Goal: Transaction & Acquisition: Book appointment/travel/reservation

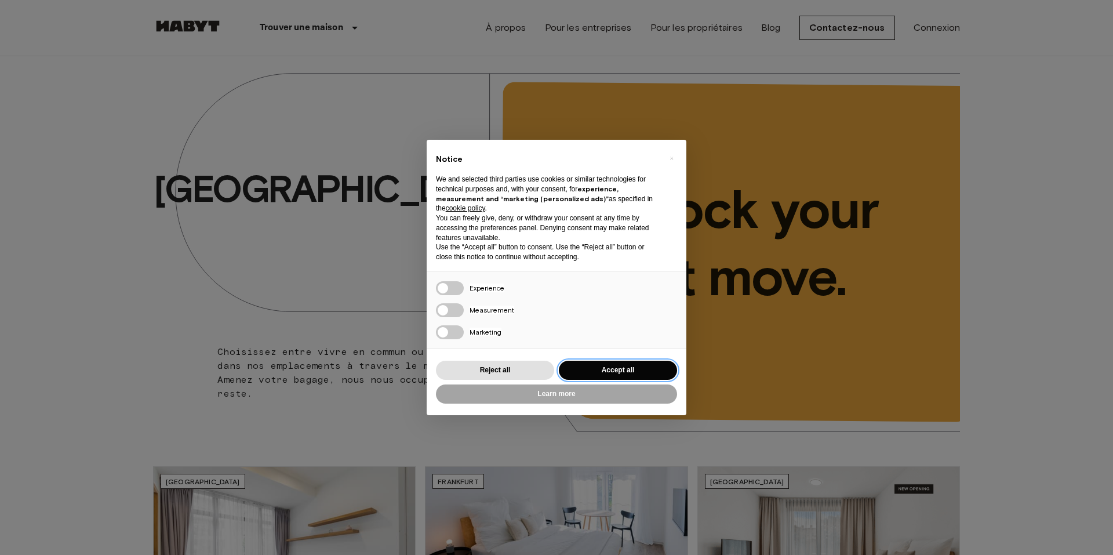
click at [621, 365] on button "Accept all" at bounding box center [618, 369] width 118 height 19
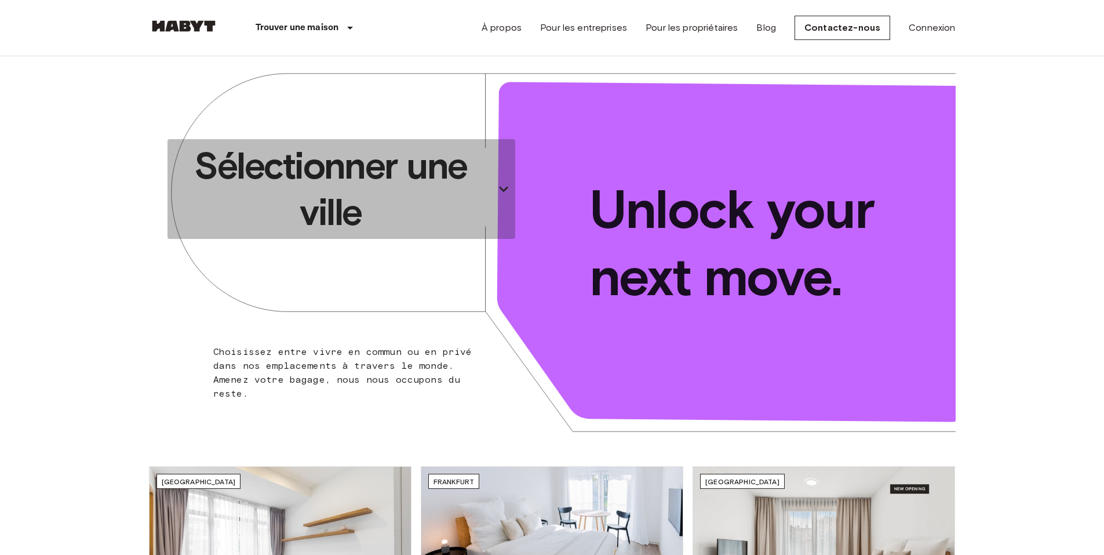
click at [377, 180] on p "Sélectionner une ville" at bounding box center [331, 189] width 318 height 93
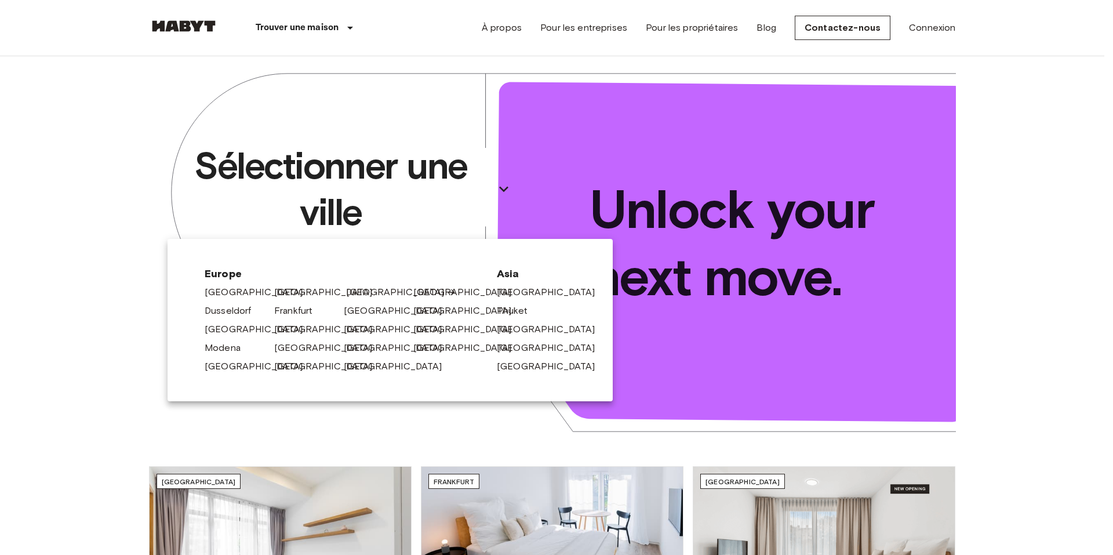
click at [366, 290] on link "[GEOGRAPHIC_DATA]" at bounding box center [401, 292] width 110 height 14
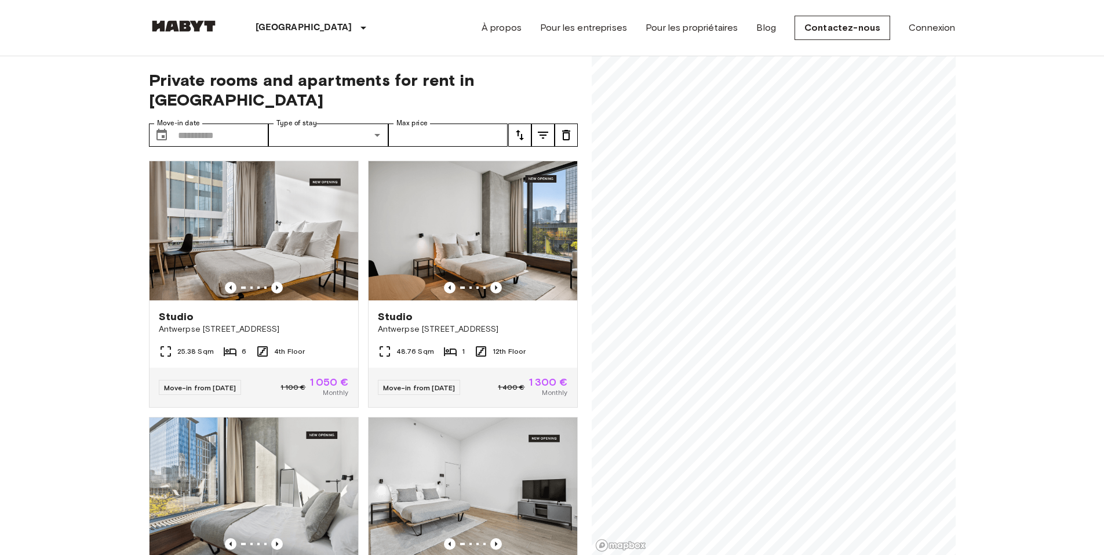
click at [369, 300] on div "Studio [GEOGRAPHIC_DATA][STREET_ADDRESS][GEOGRAPHIC_DATA]" at bounding box center [473, 322] width 209 height 44
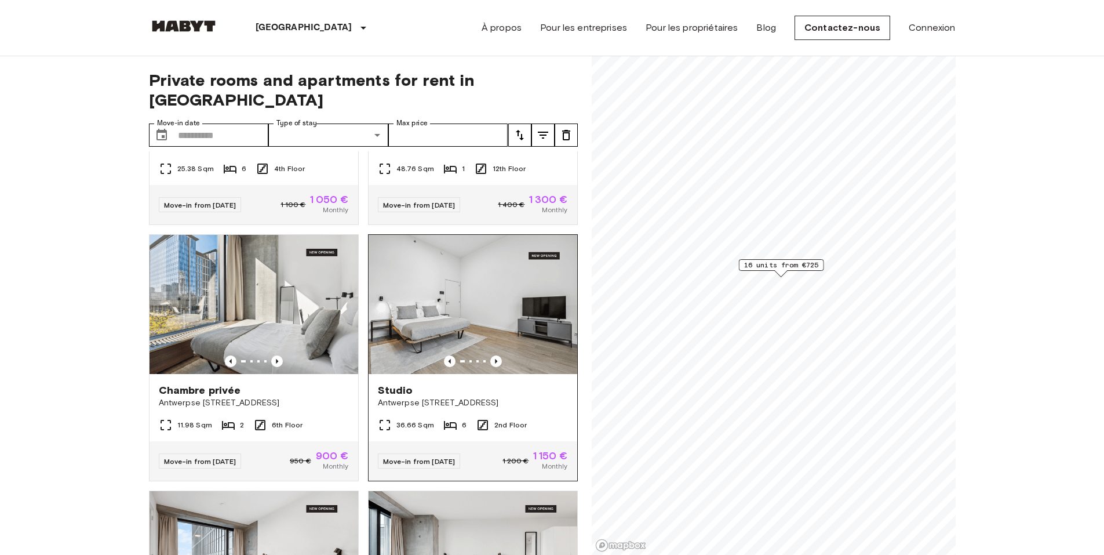
scroll to position [327, 0]
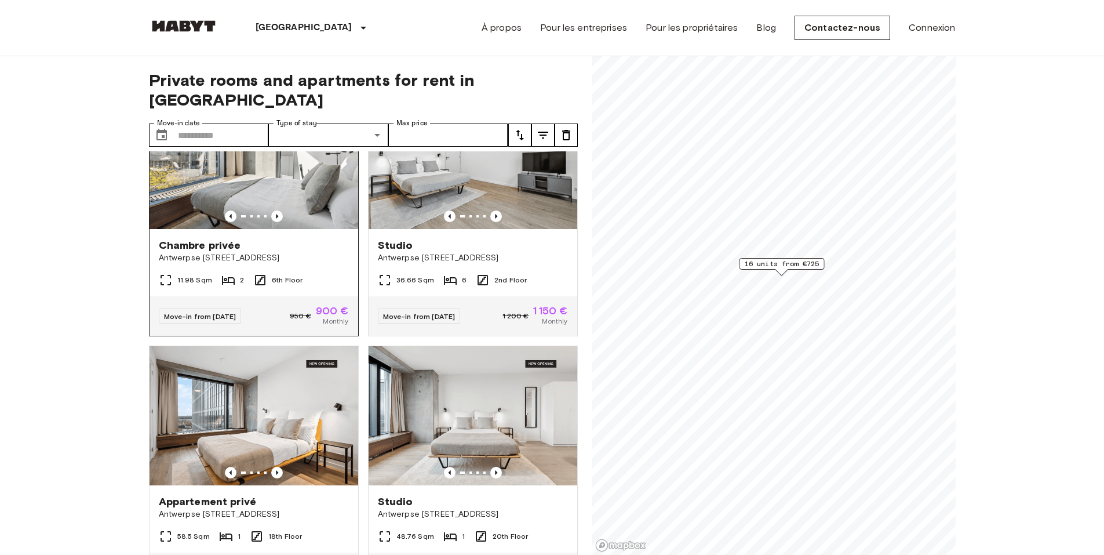
click at [293, 238] on div "Chambre privée" at bounding box center [254, 245] width 190 height 14
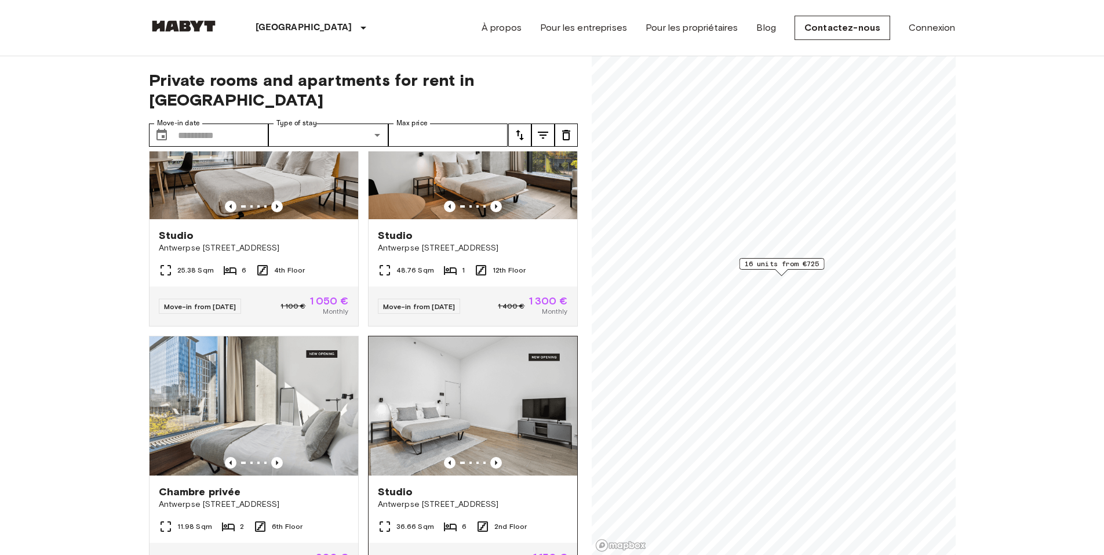
scroll to position [0, 0]
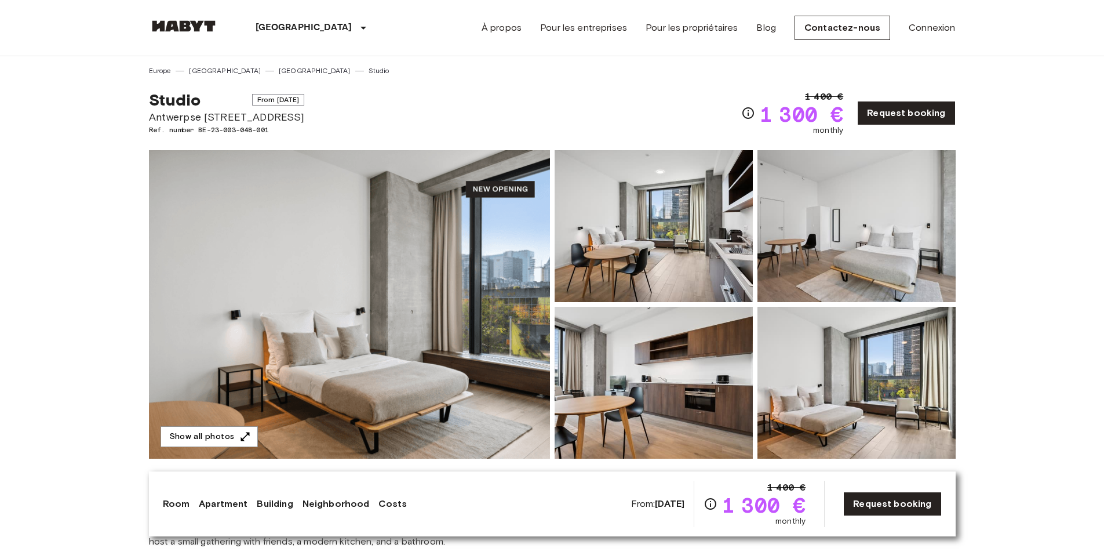
click at [453, 294] on img at bounding box center [349, 304] width 401 height 308
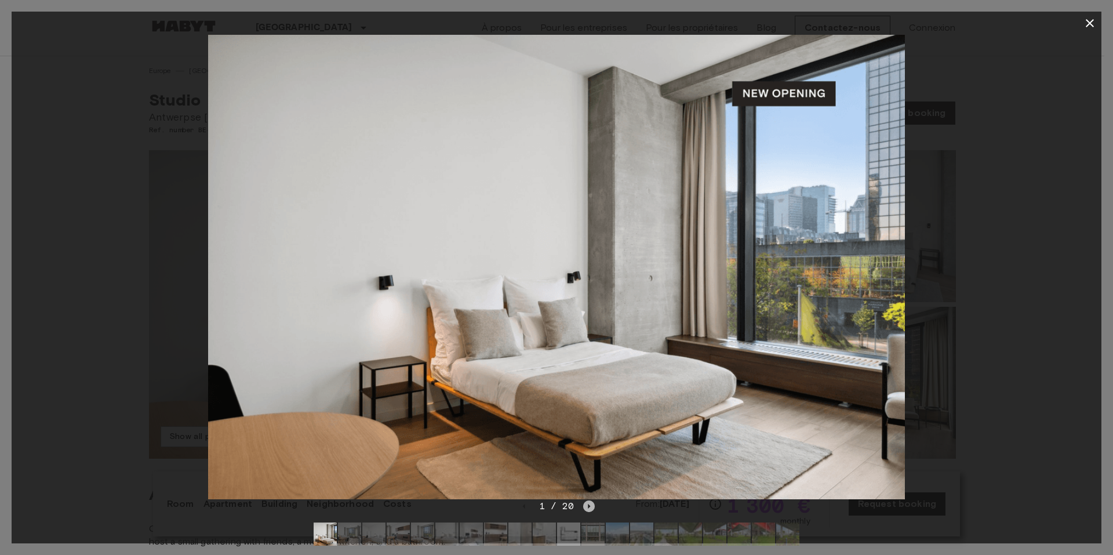
click at [586, 508] on icon "Next image" at bounding box center [589, 506] width 12 height 12
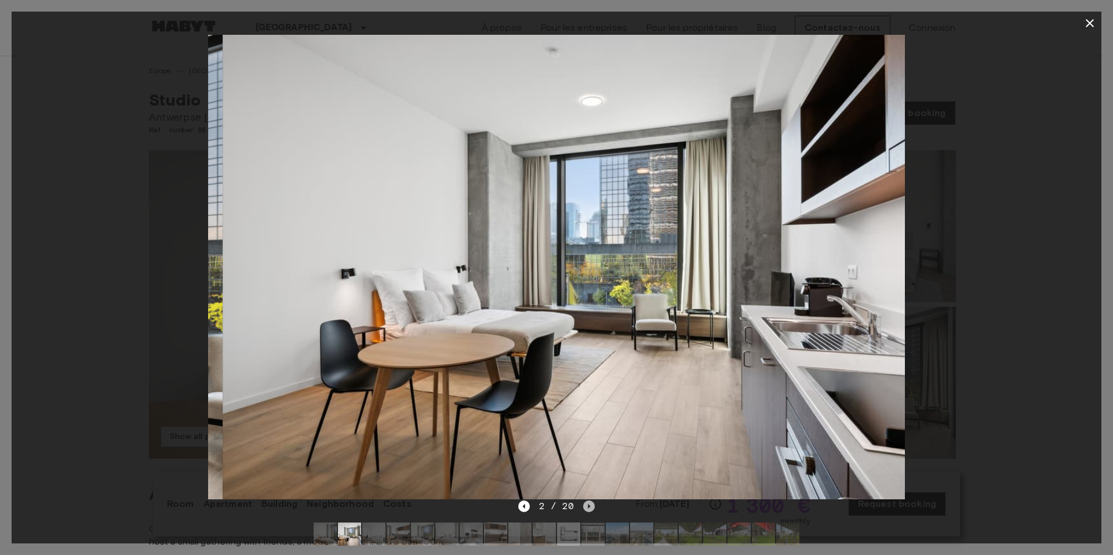
click at [586, 508] on icon "Next image" at bounding box center [589, 506] width 12 height 12
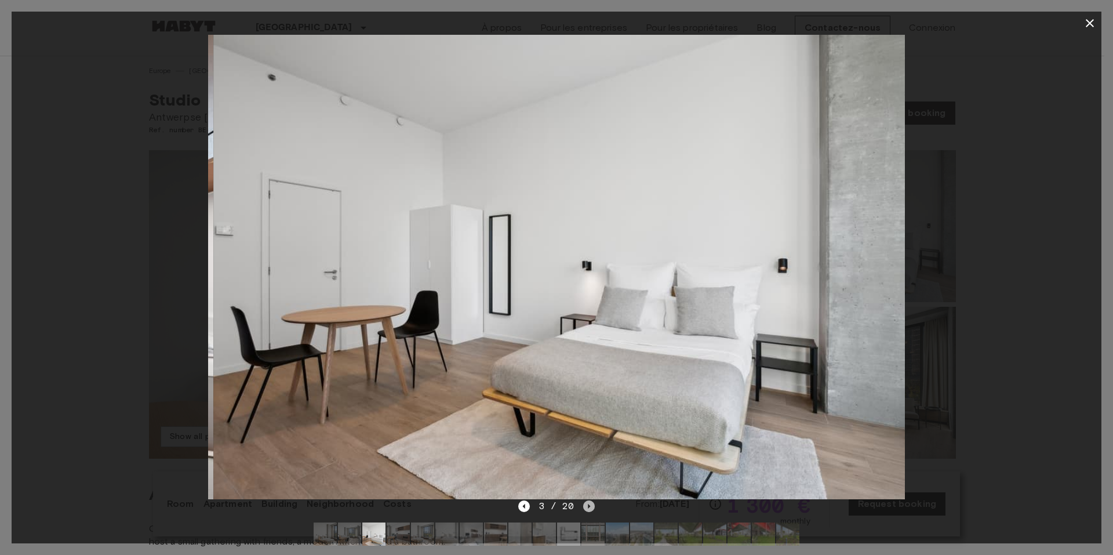
click at [586, 508] on icon "Next image" at bounding box center [589, 506] width 12 height 12
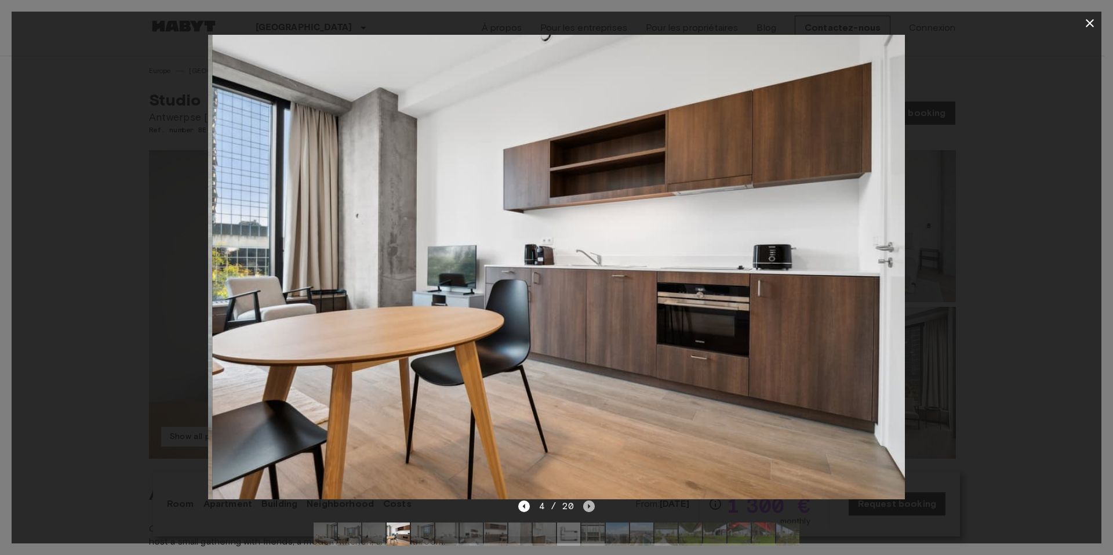
click at [586, 508] on icon "Next image" at bounding box center [589, 506] width 12 height 12
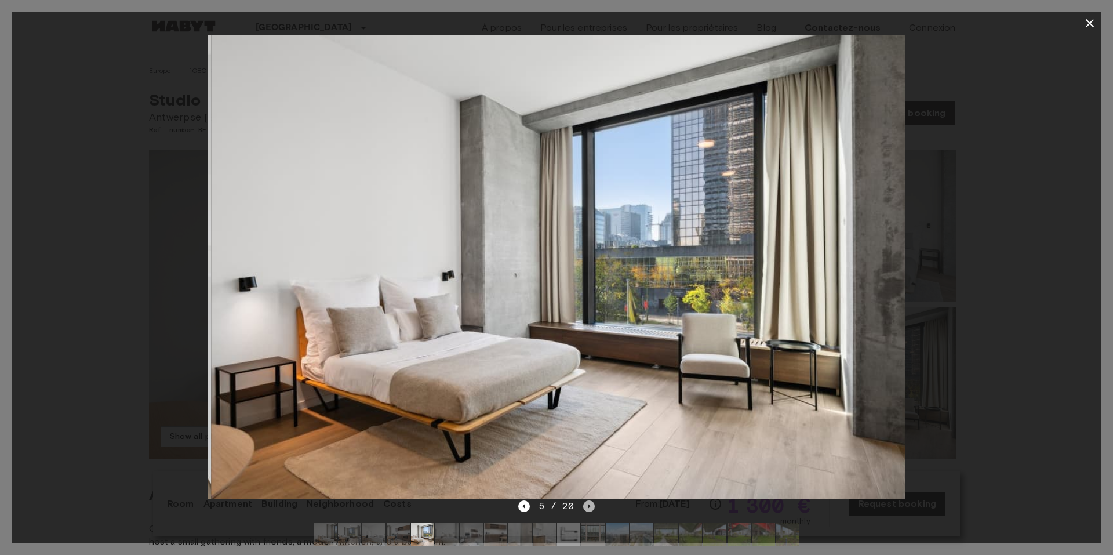
click at [586, 508] on icon "Next image" at bounding box center [589, 506] width 12 height 12
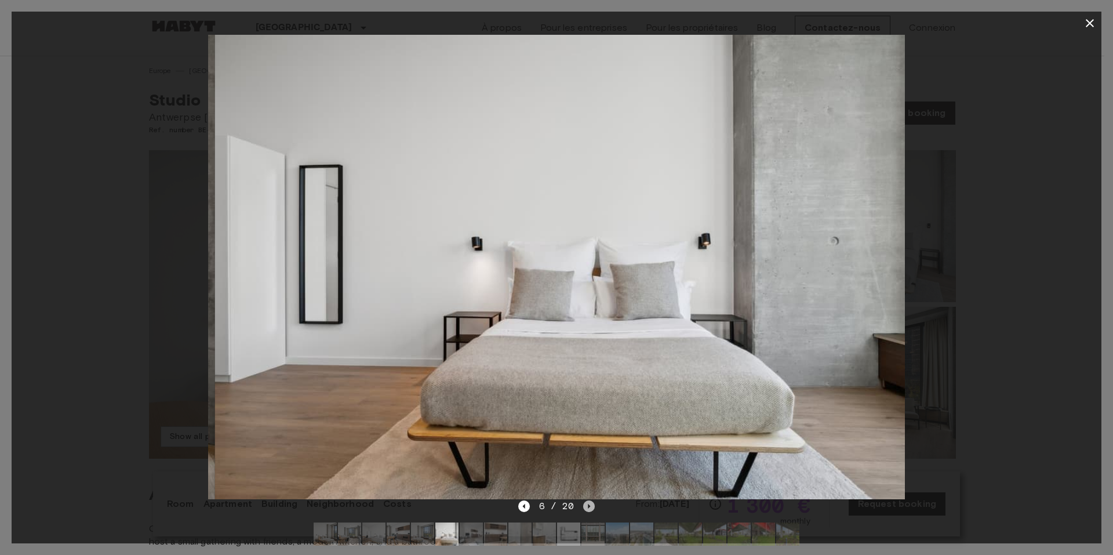
click at [586, 508] on icon "Next image" at bounding box center [589, 506] width 12 height 12
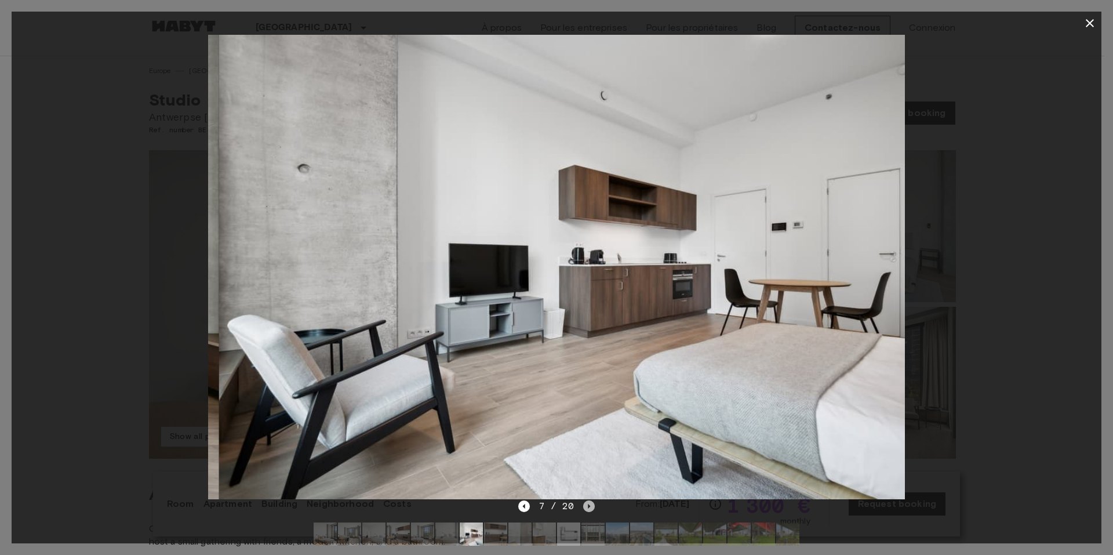
click at [586, 508] on icon "Next image" at bounding box center [589, 506] width 12 height 12
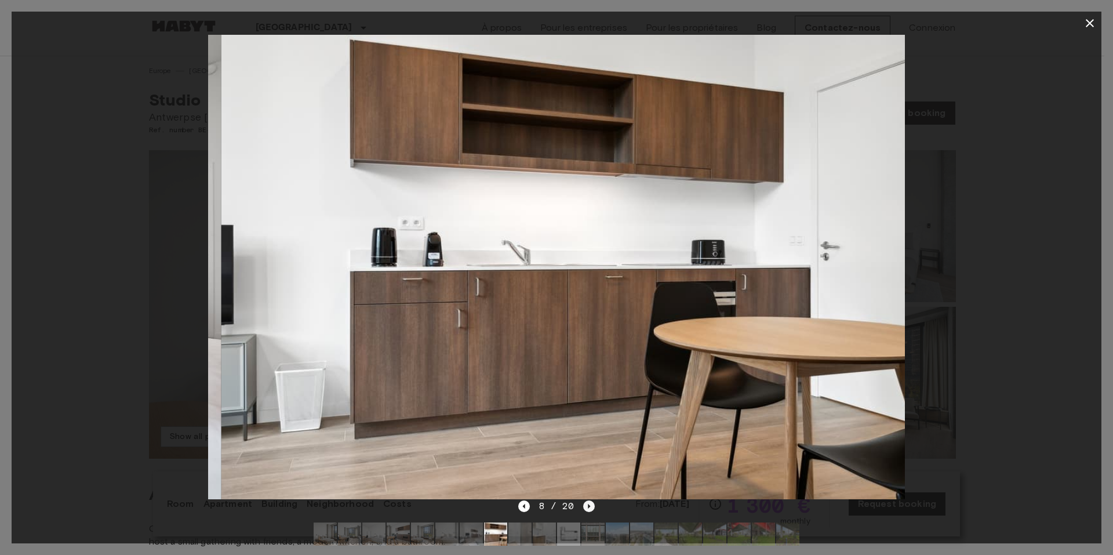
click at [586, 508] on icon "Next image" at bounding box center [589, 506] width 12 height 12
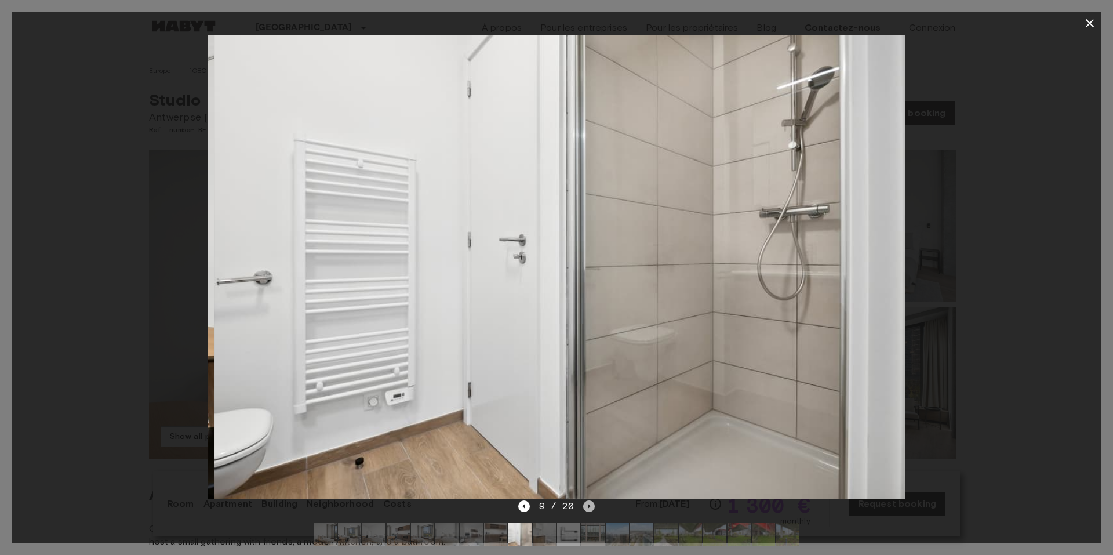
click at [586, 508] on icon "Next image" at bounding box center [589, 506] width 12 height 12
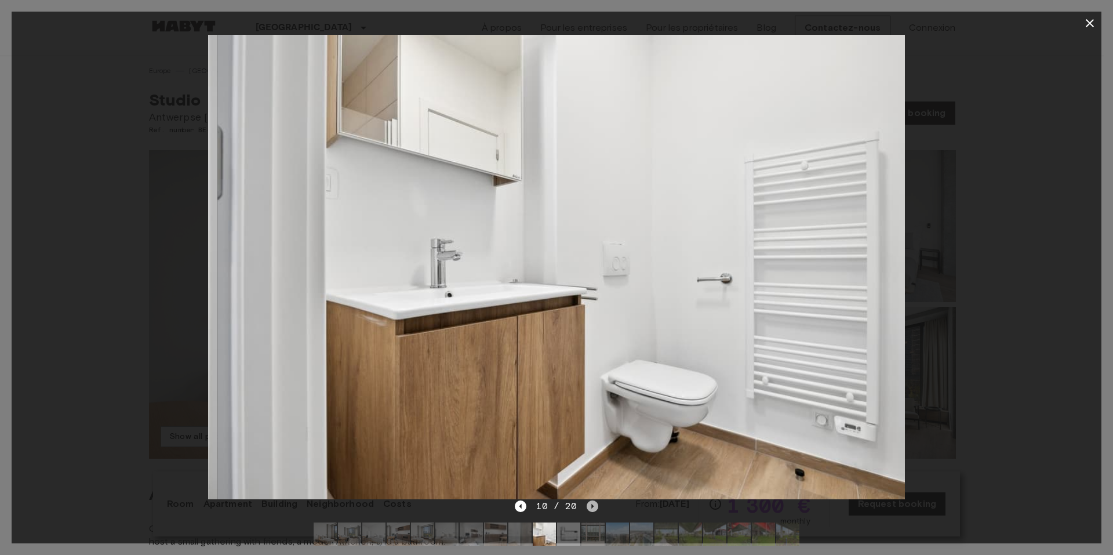
click at [586, 508] on icon "Next image" at bounding box center [592, 506] width 12 height 12
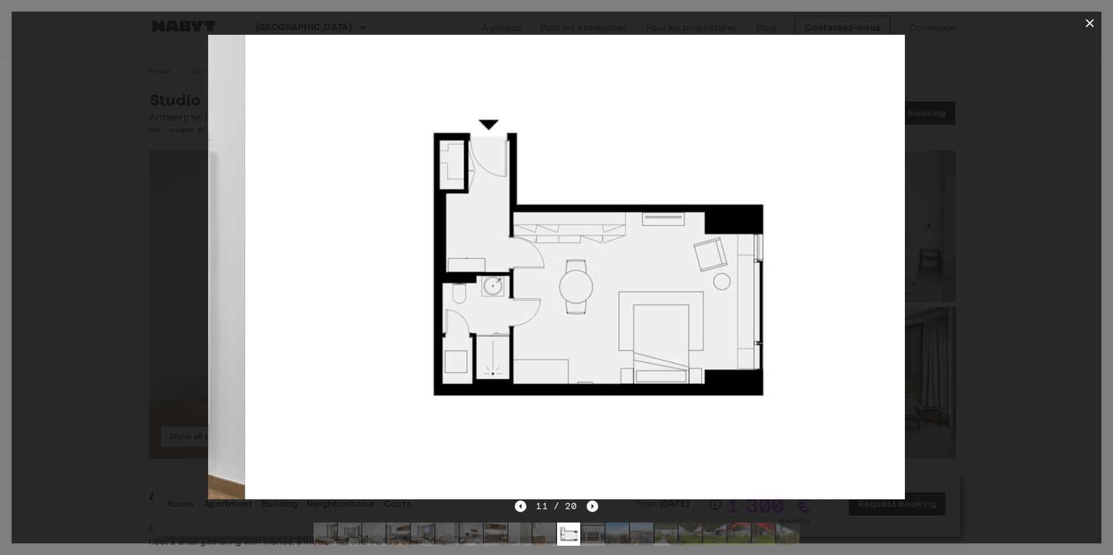
click at [586, 508] on icon "Next image" at bounding box center [592, 506] width 12 height 12
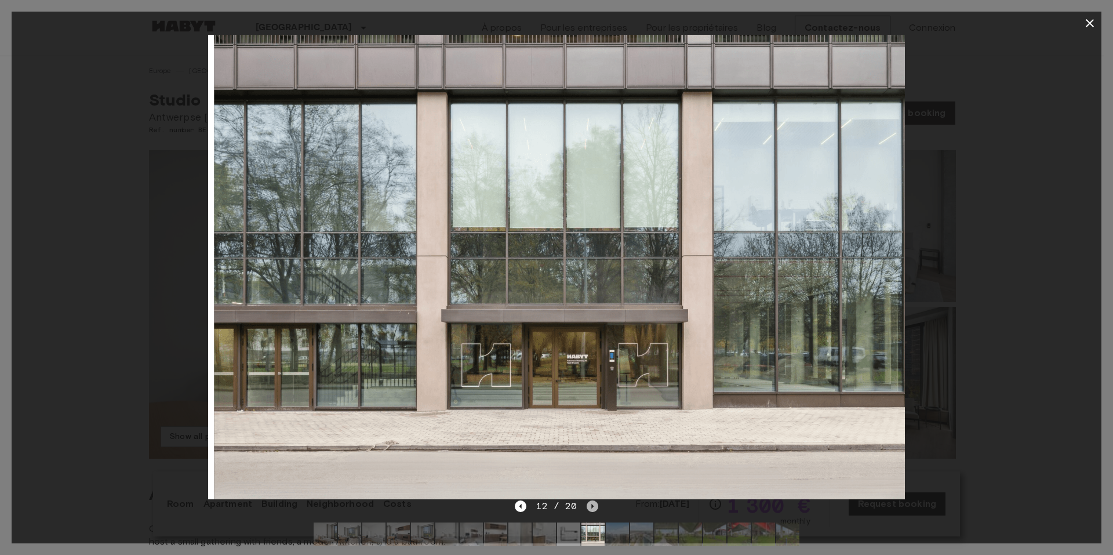
click at [586, 508] on icon "Next image" at bounding box center [592, 506] width 12 height 12
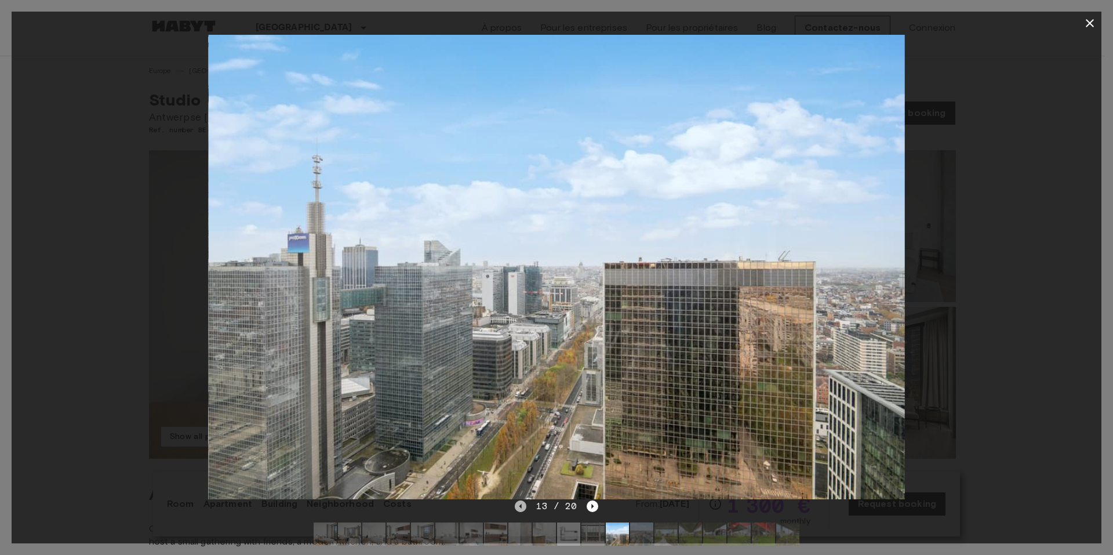
click at [520, 506] on icon "Previous image" at bounding box center [521, 506] width 12 height 12
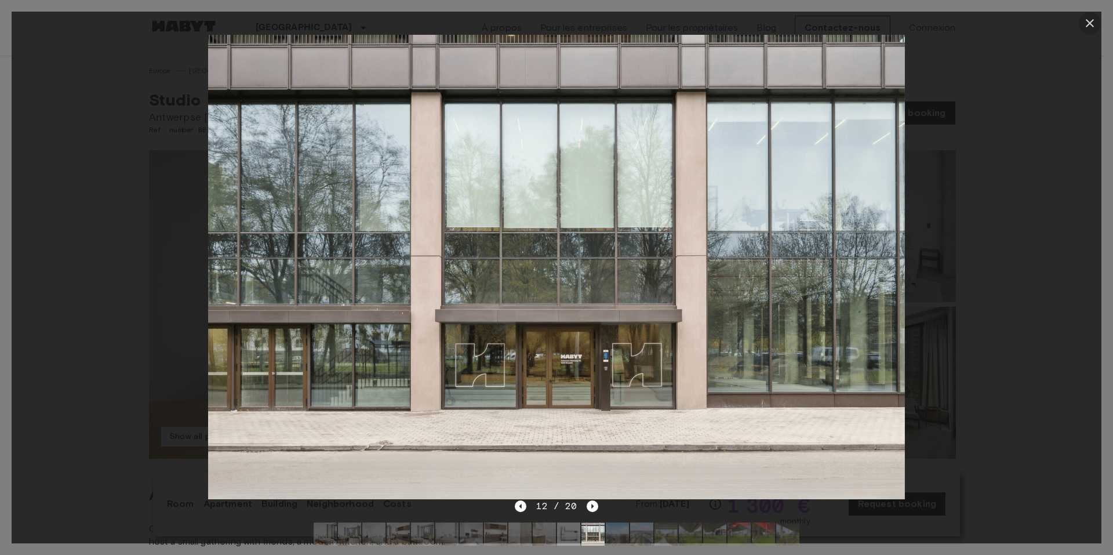
click at [1094, 13] on button "button" at bounding box center [1089, 23] width 23 height 23
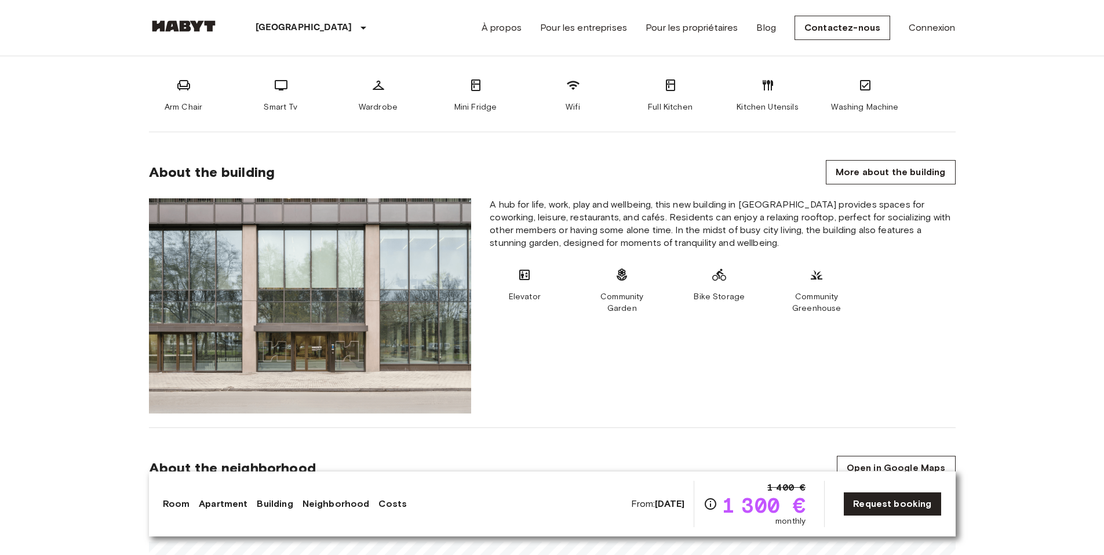
scroll to position [597, 0]
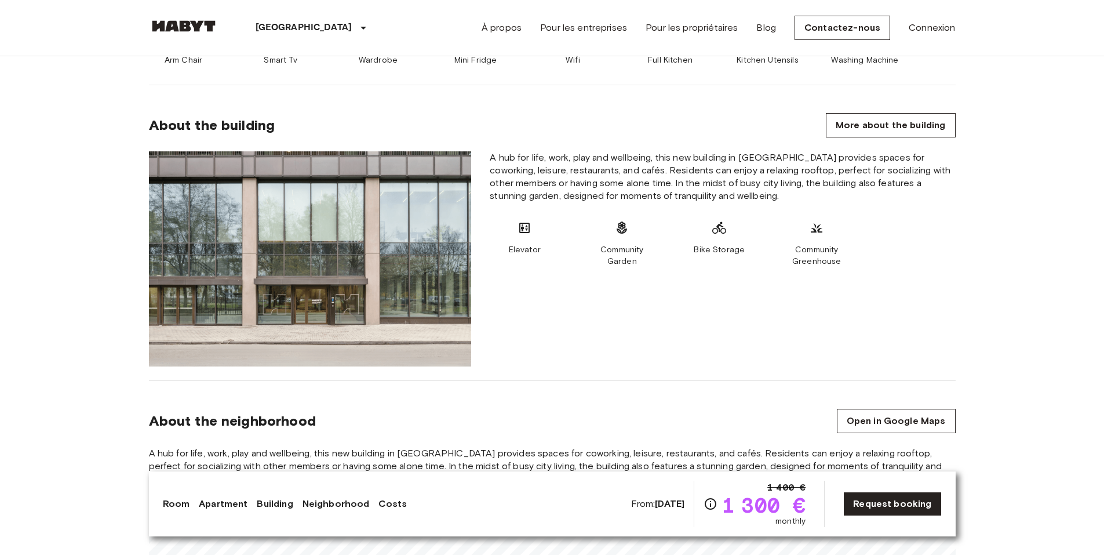
click at [552, 152] on span "A hub for life, work, play and wellbeing, this new building in Brussels provide…" at bounding box center [722, 176] width 465 height 51
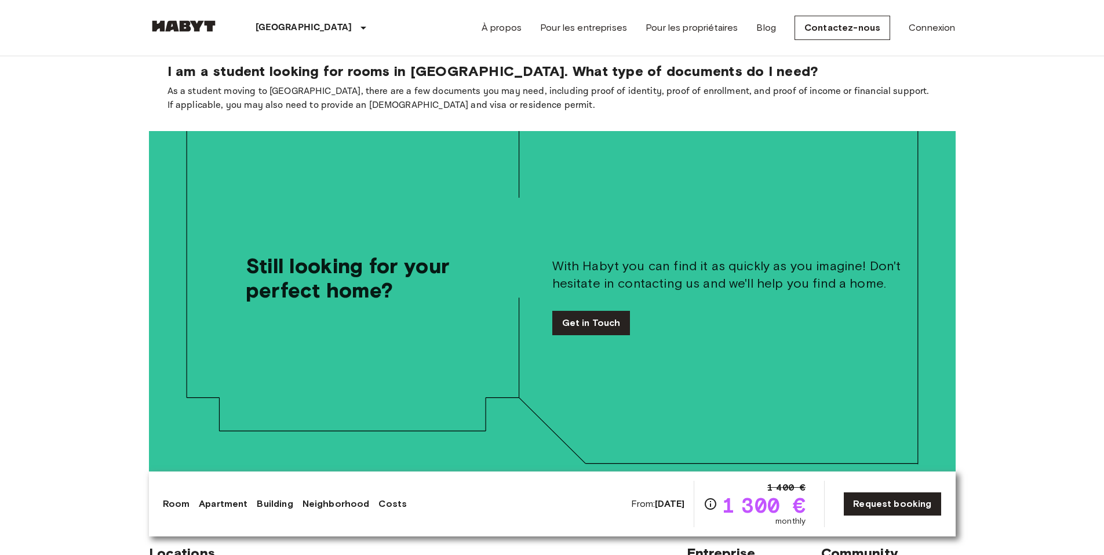
scroll to position [2368, 0]
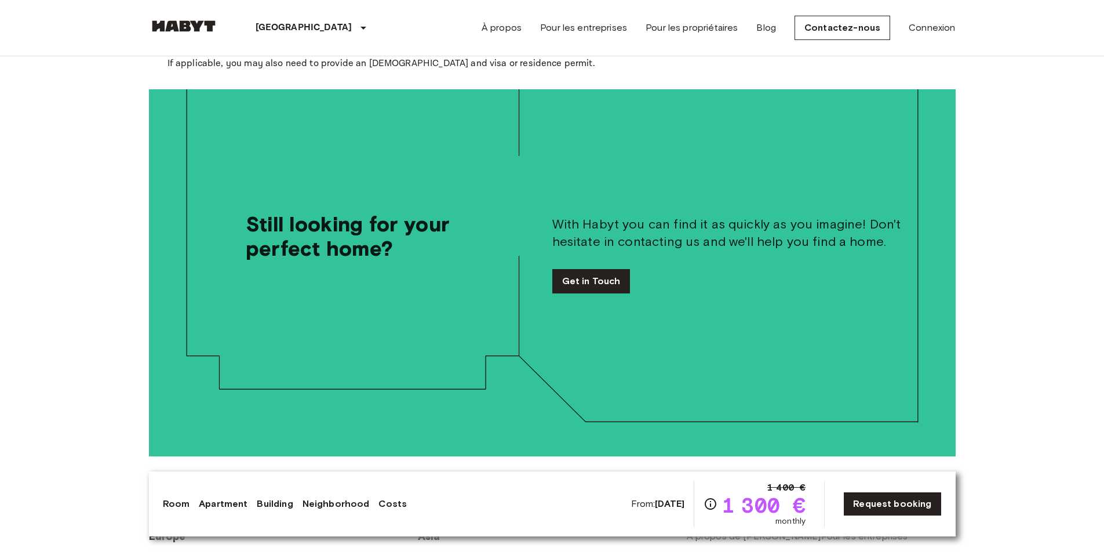
click at [552, 103] on div "With Habyt you can find it as quickly as you imagine! Don't hesitate in contact…" at bounding box center [753, 254] width 403 height 330
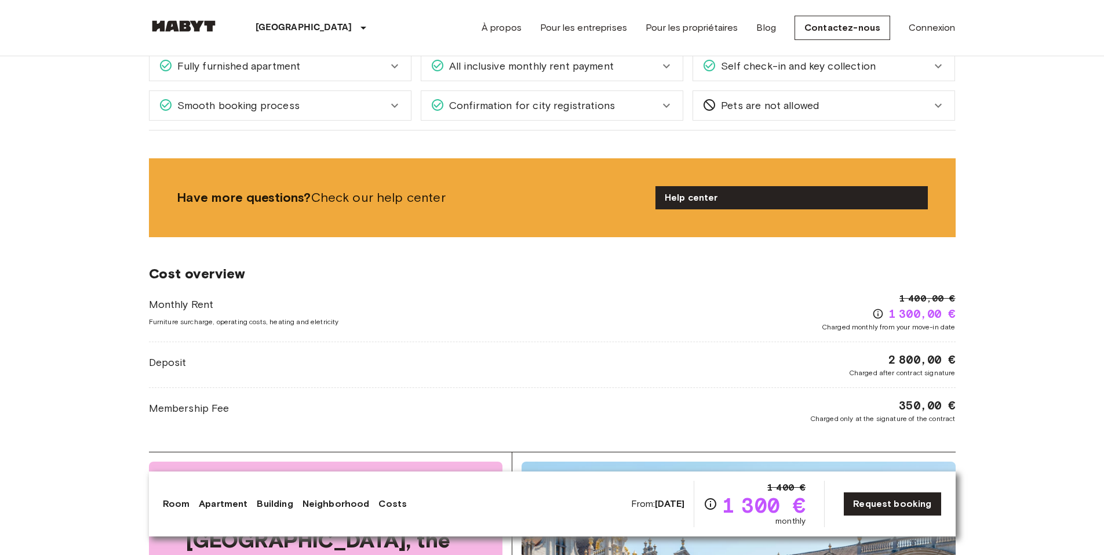
scroll to position [1343, 0]
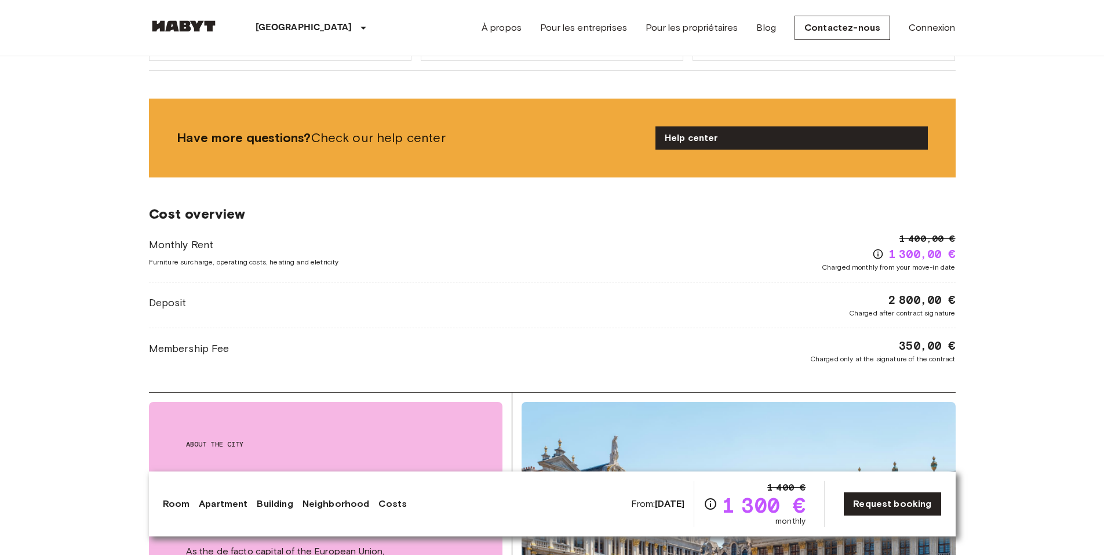
click at [552, 103] on div "Have more questions? Check our help center Help center" at bounding box center [552, 138] width 807 height 79
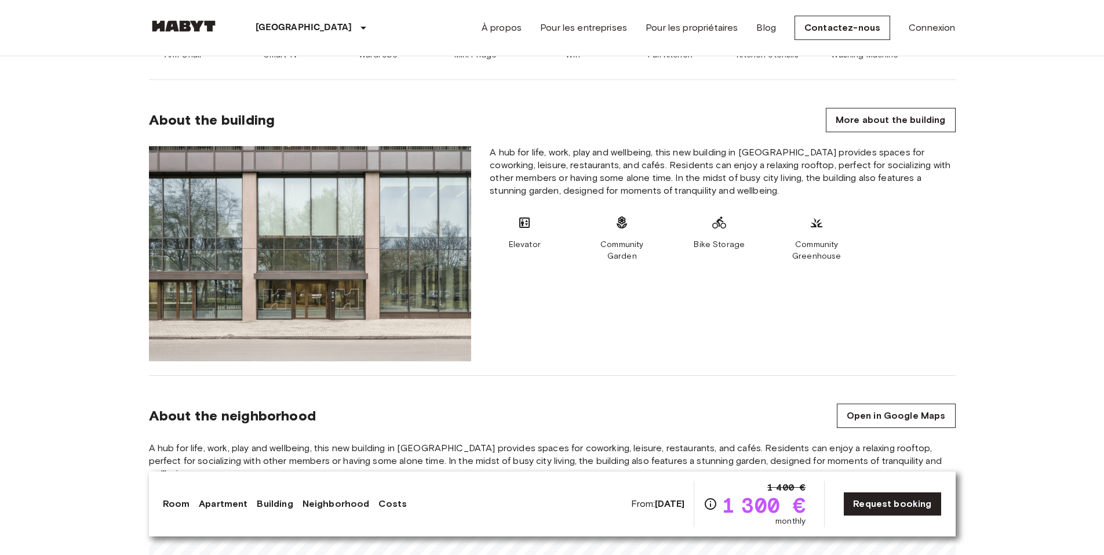
scroll to position [603, 0]
click at [552, 127] on div "About the building More about the building" at bounding box center [552, 119] width 807 height 24
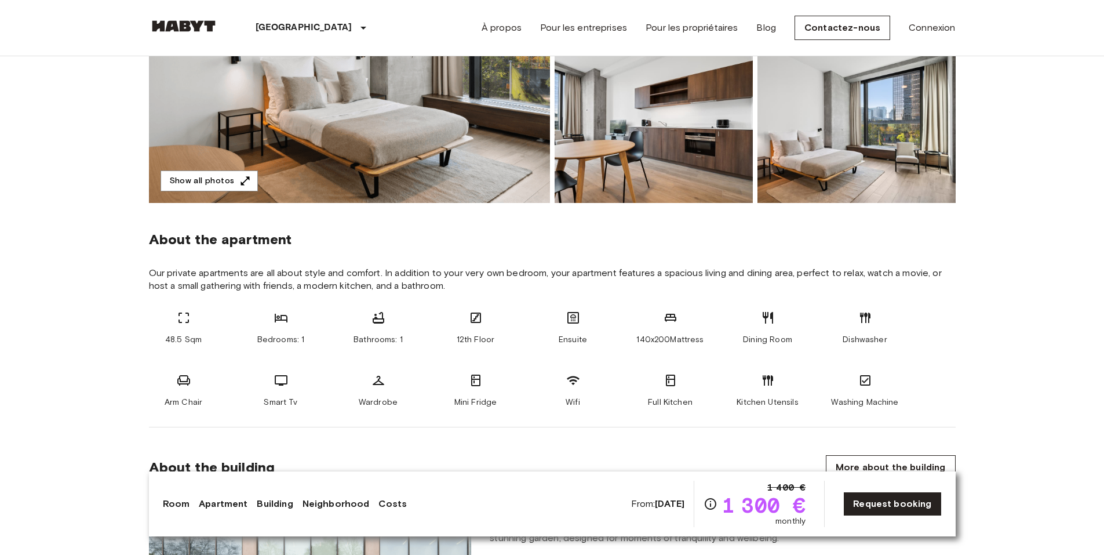
scroll to position [0, 0]
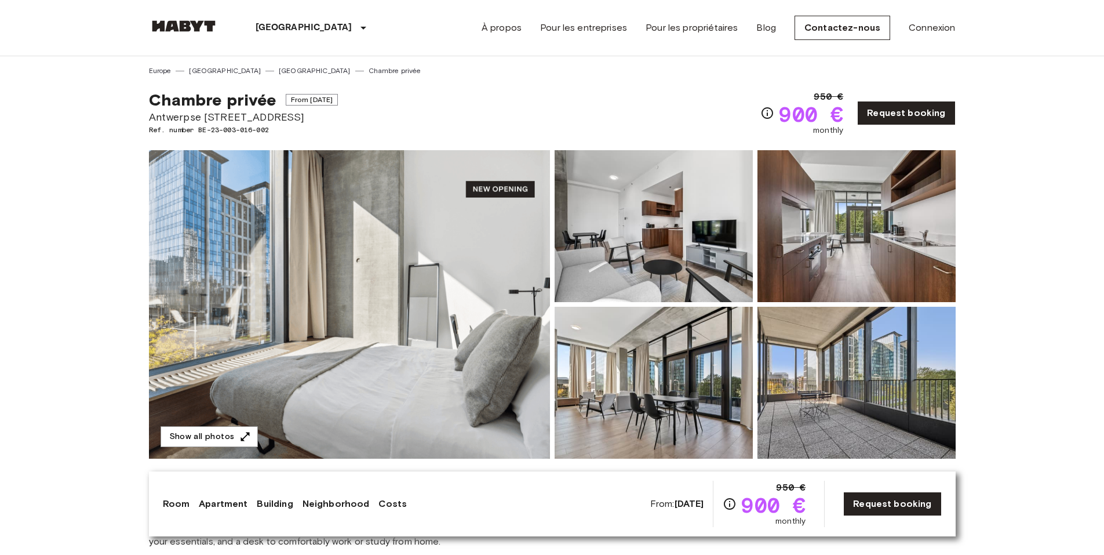
scroll to position [76, 0]
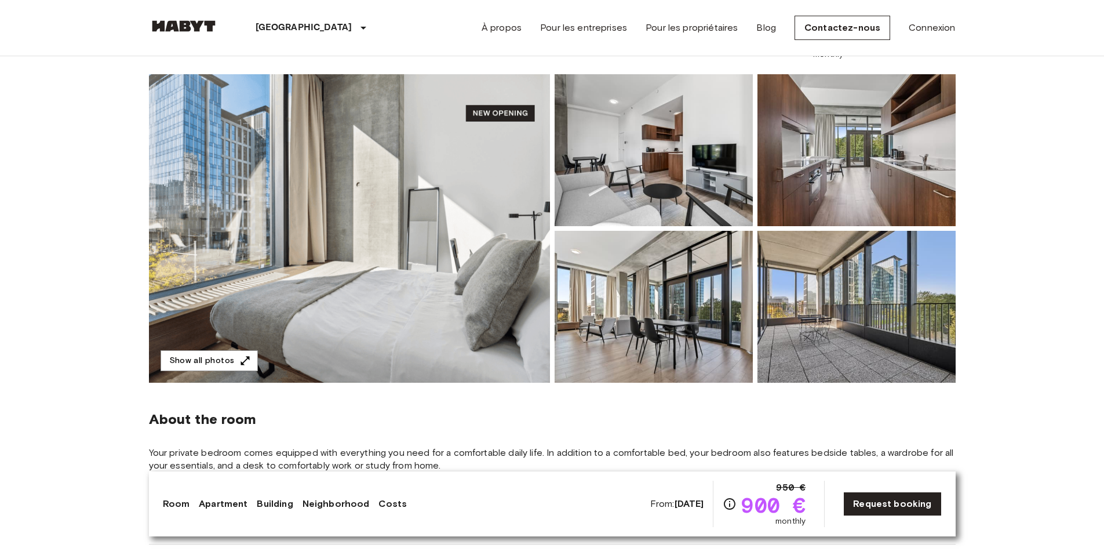
click at [480, 330] on img at bounding box center [349, 228] width 401 height 308
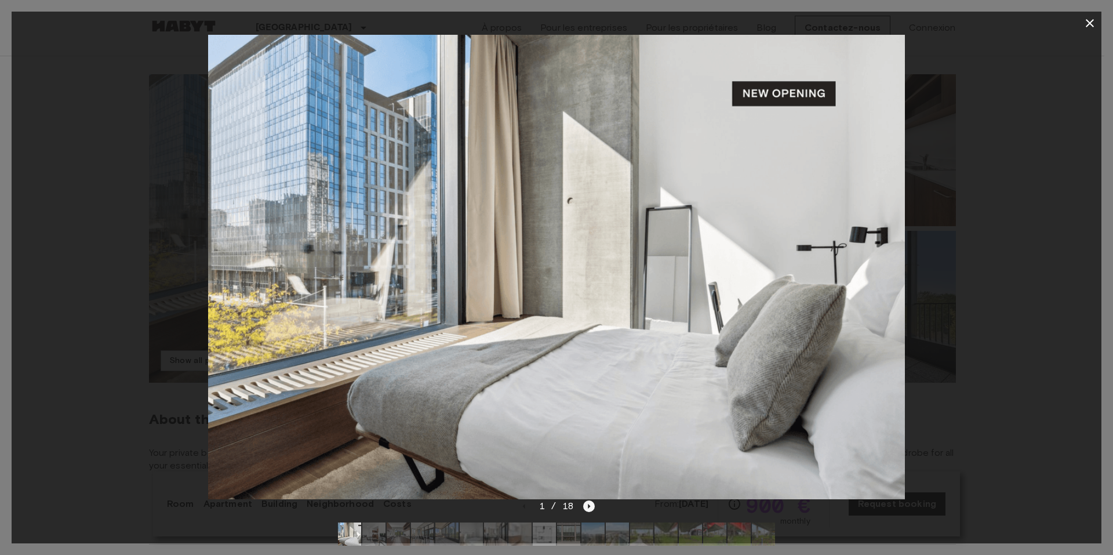
click at [586, 503] on icon "Next image" at bounding box center [589, 506] width 12 height 12
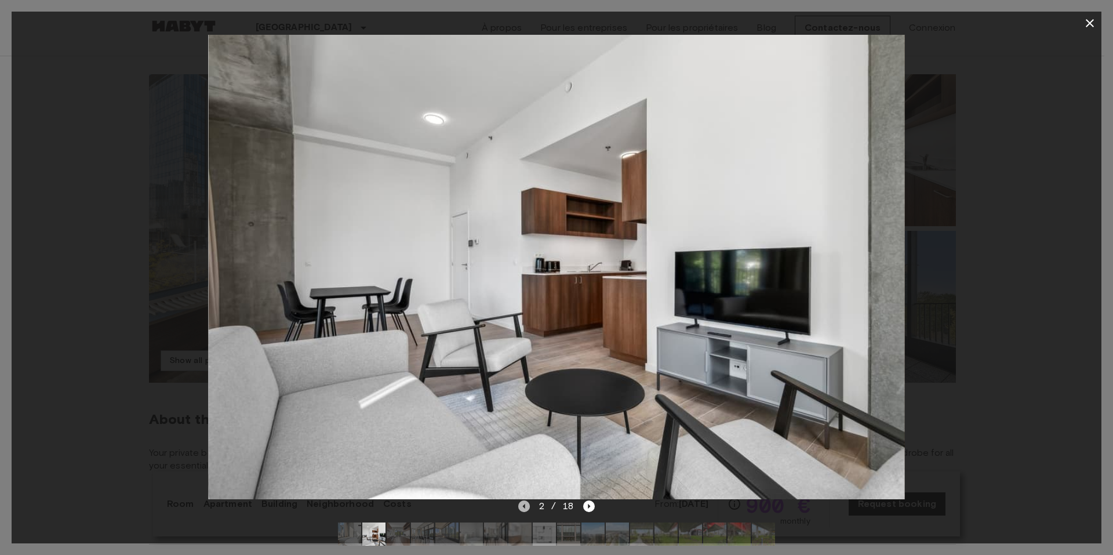
click at [523, 508] on icon "Previous image" at bounding box center [524, 506] width 12 height 12
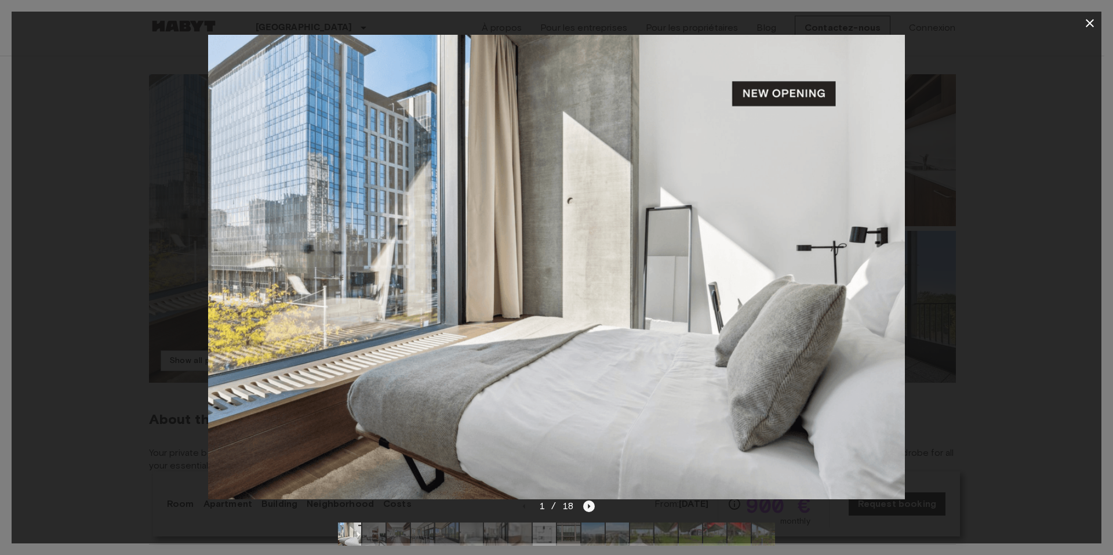
click at [590, 504] on icon "Next image" at bounding box center [589, 506] width 12 height 12
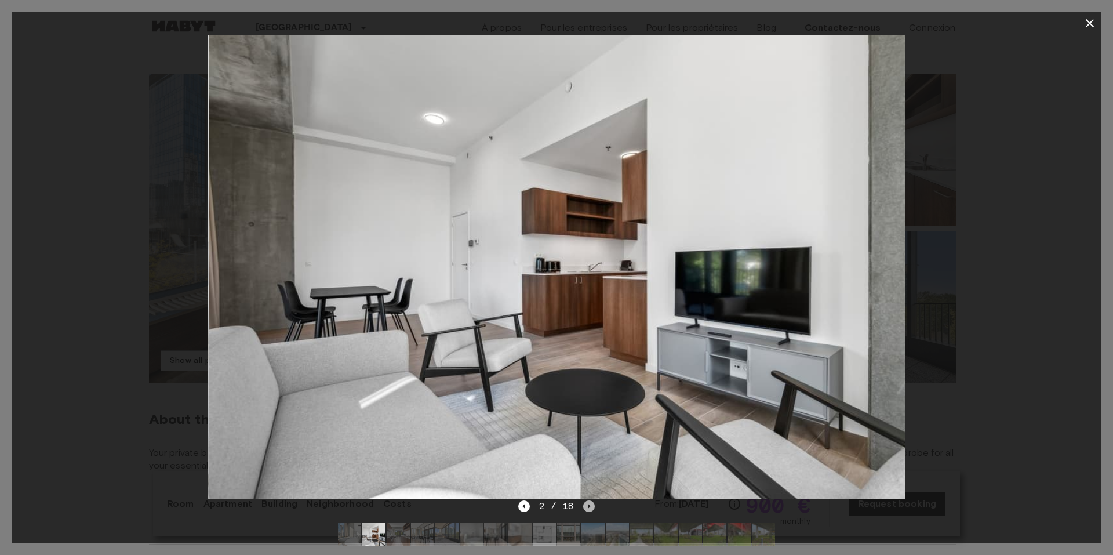
click at [590, 504] on icon "Next image" at bounding box center [589, 506] width 12 height 12
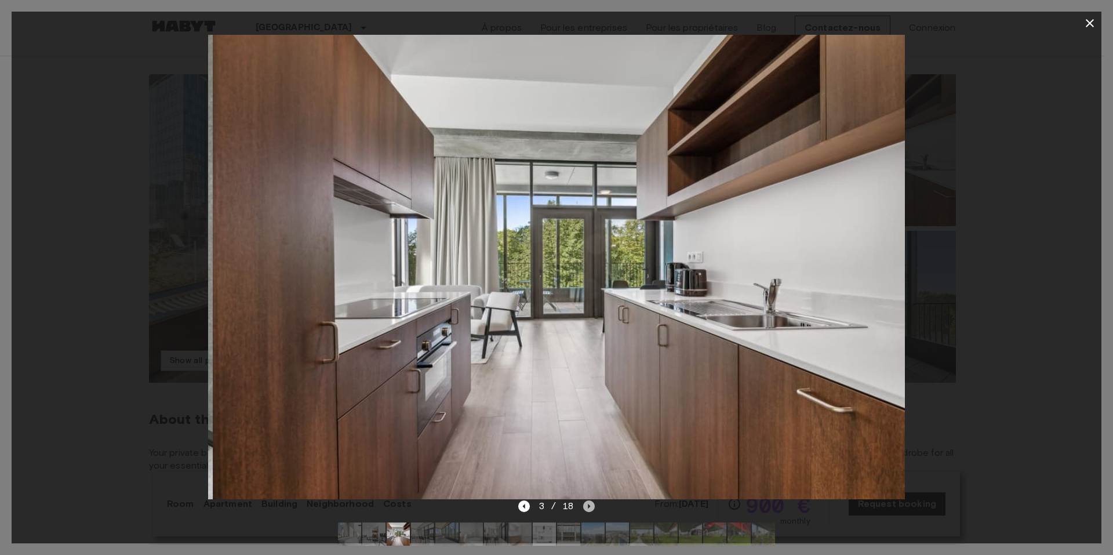
click at [590, 504] on icon "Next image" at bounding box center [589, 506] width 12 height 12
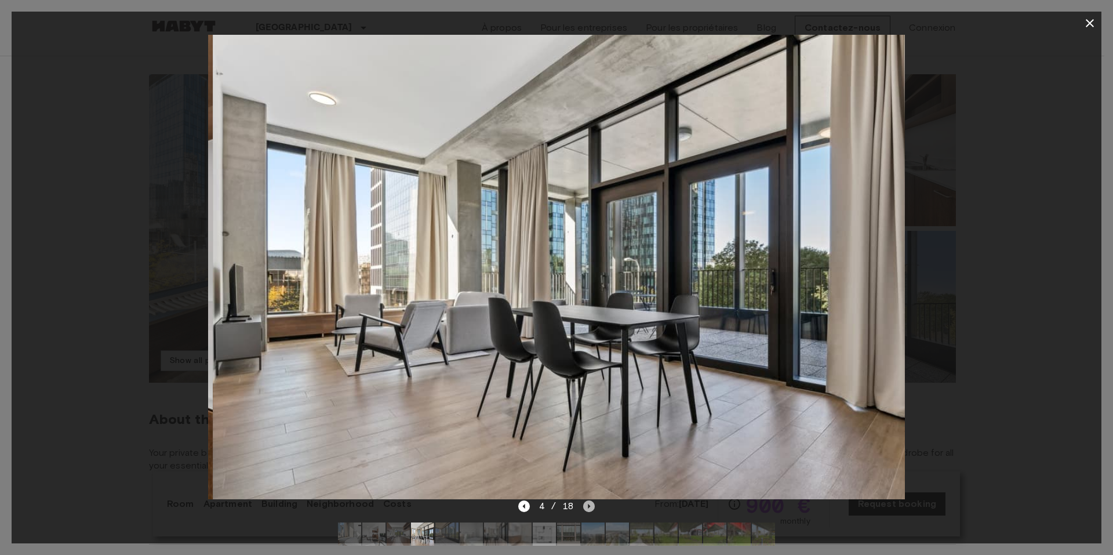
click at [590, 504] on icon "Next image" at bounding box center [589, 506] width 12 height 12
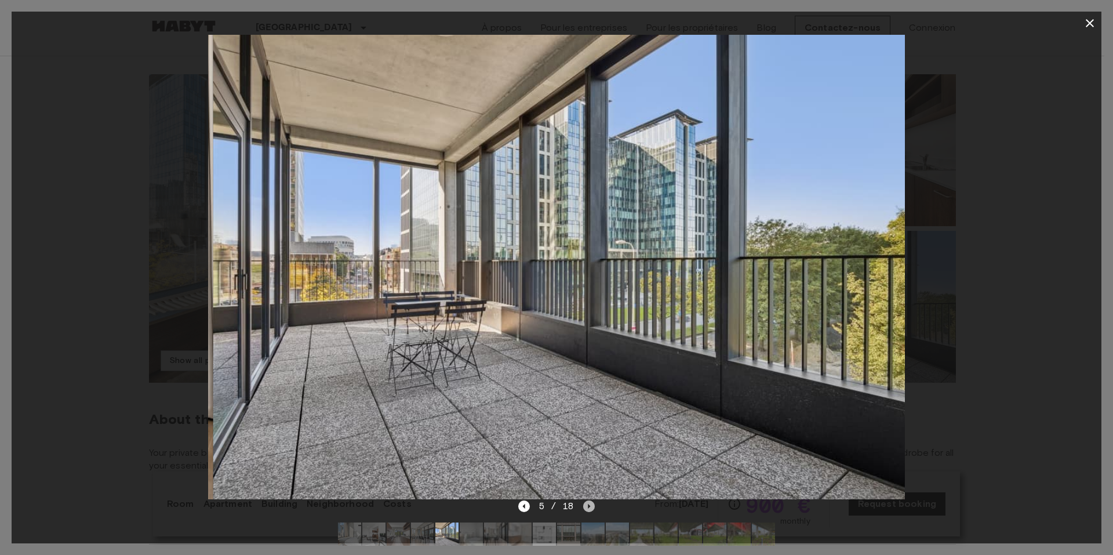
click at [590, 504] on icon "Next image" at bounding box center [589, 506] width 12 height 12
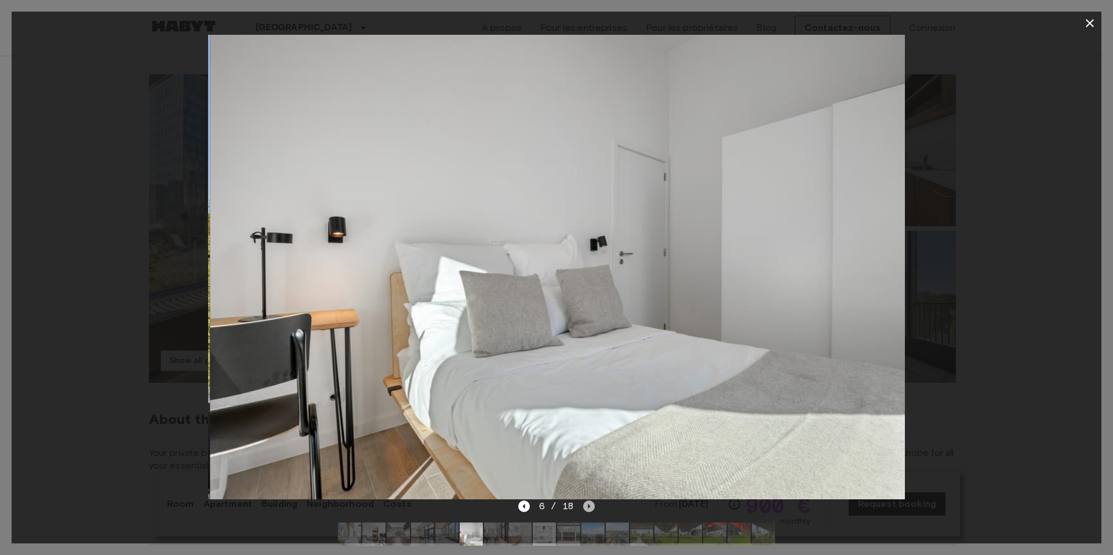
click at [590, 504] on icon "Next image" at bounding box center [589, 506] width 12 height 12
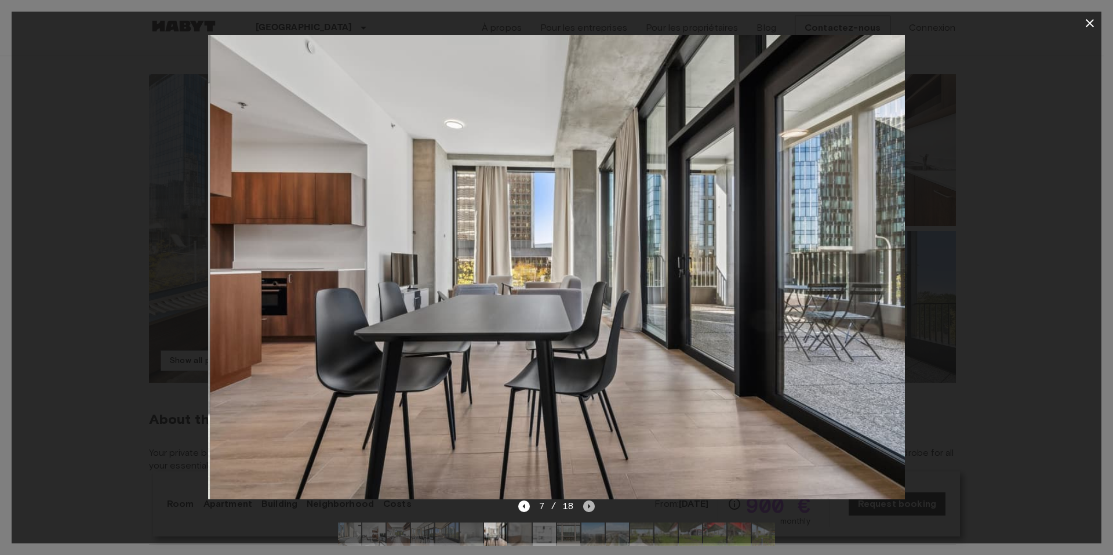
click at [590, 504] on icon "Next image" at bounding box center [589, 506] width 12 height 12
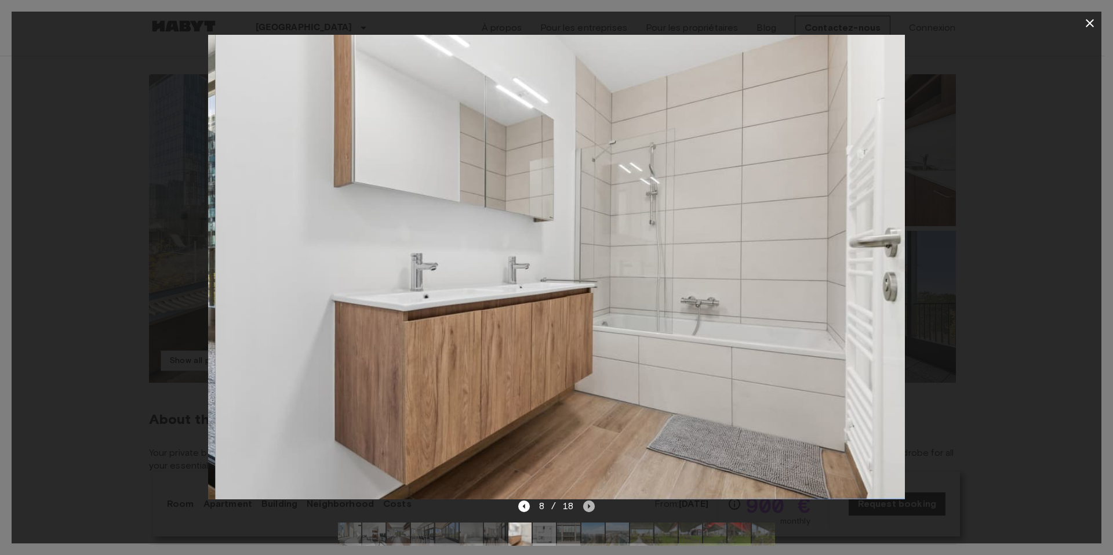
click at [590, 504] on icon "Next image" at bounding box center [589, 506] width 12 height 12
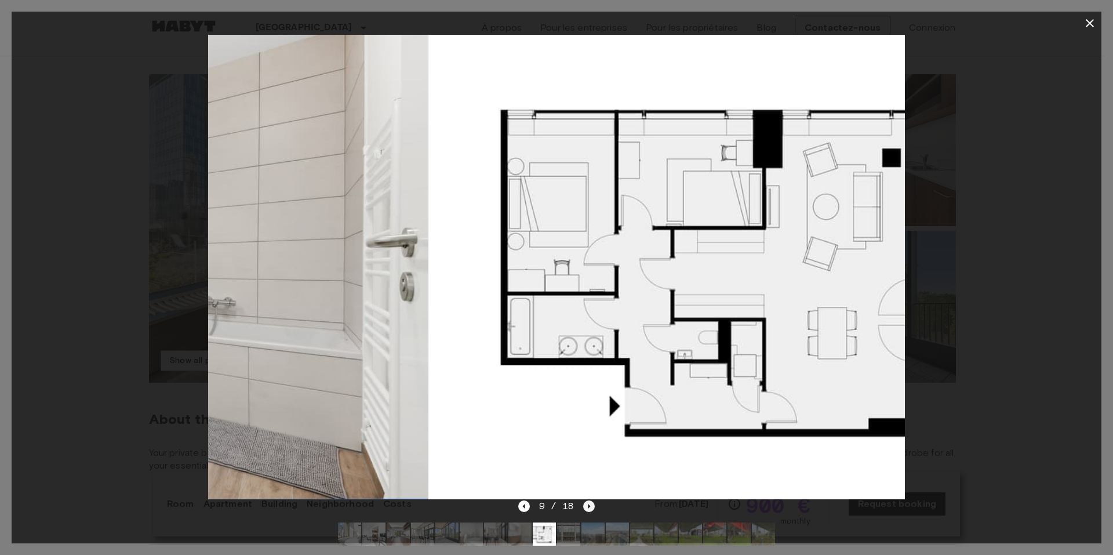
click at [590, 504] on icon "Next image" at bounding box center [589, 506] width 12 height 12
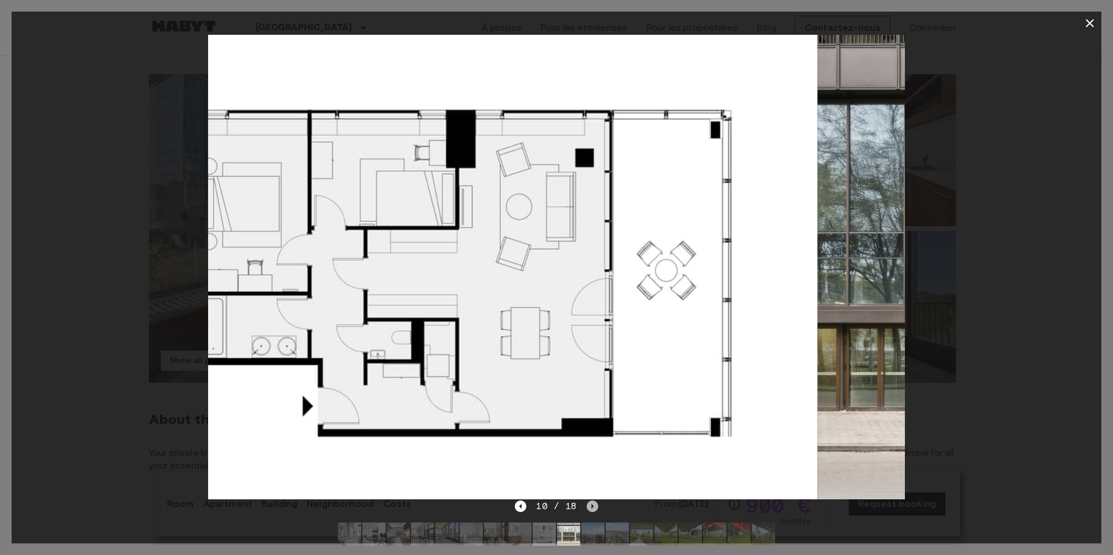
click at [590, 504] on icon "Next image" at bounding box center [592, 506] width 12 height 12
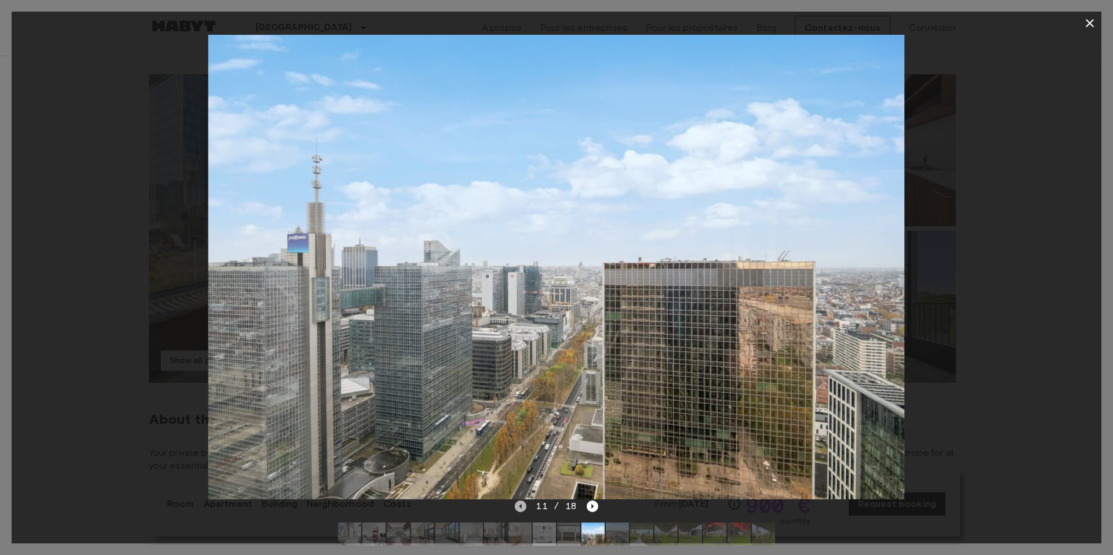
click at [521, 506] on icon "Previous image" at bounding box center [520, 506] width 2 height 5
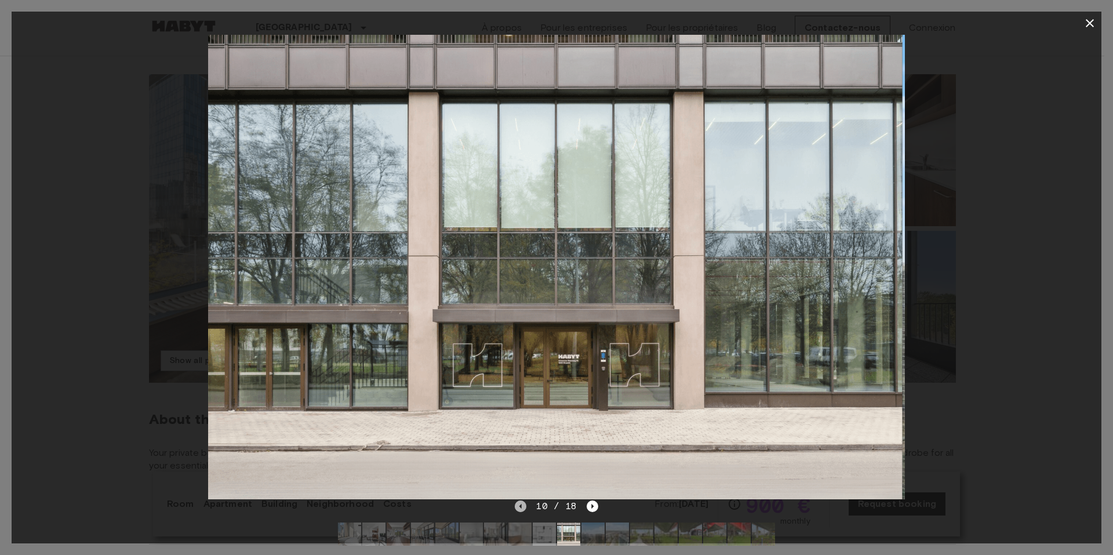
click at [521, 506] on icon "Previous image" at bounding box center [520, 506] width 2 height 5
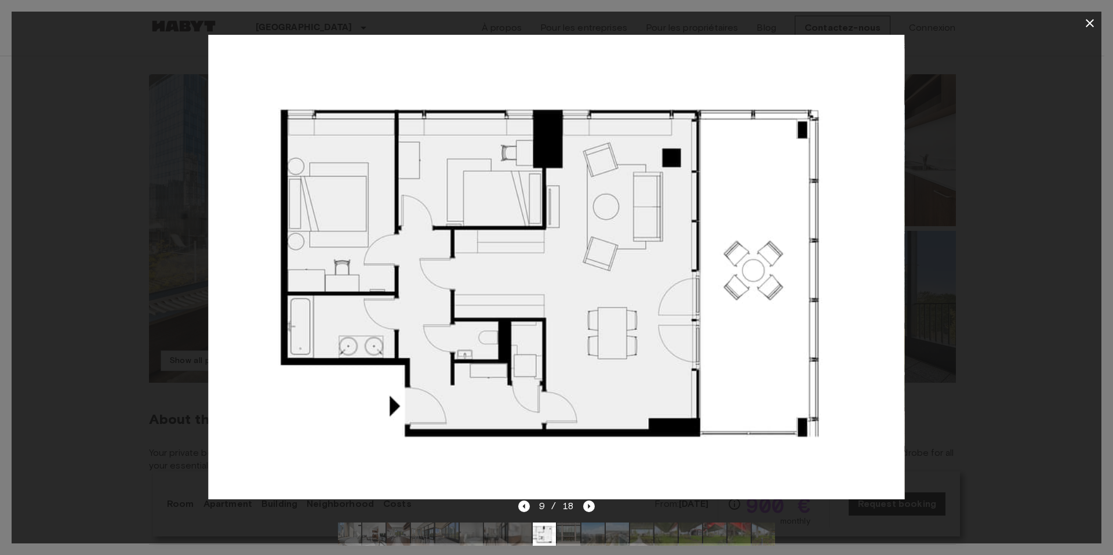
click at [927, 212] on div at bounding box center [556, 267] width 1089 height 464
click at [1084, 20] on icon "button" at bounding box center [1090, 23] width 14 height 14
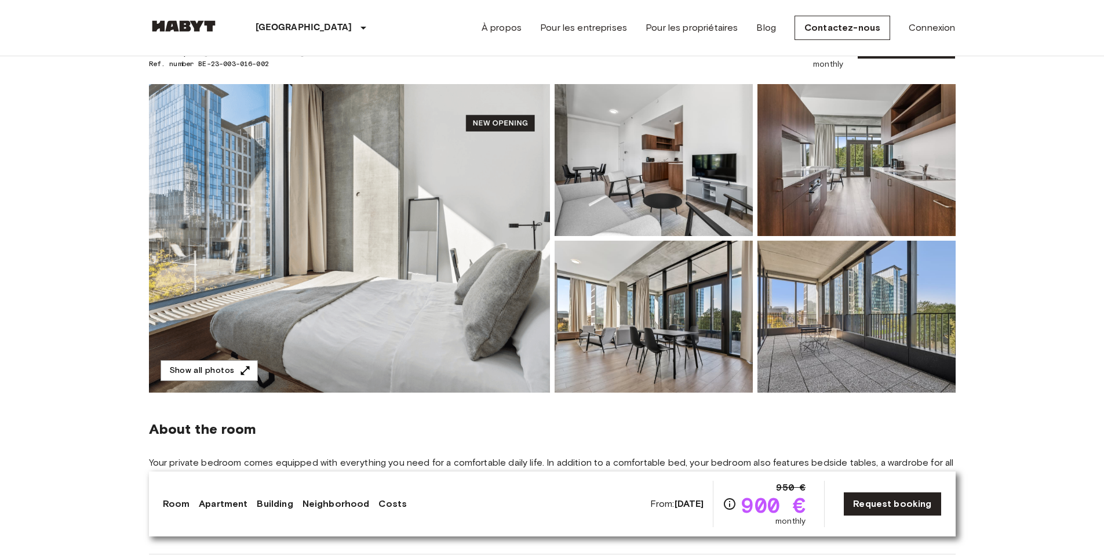
scroll to position [0, 0]
